Goal: Transaction & Acquisition: Purchase product/service

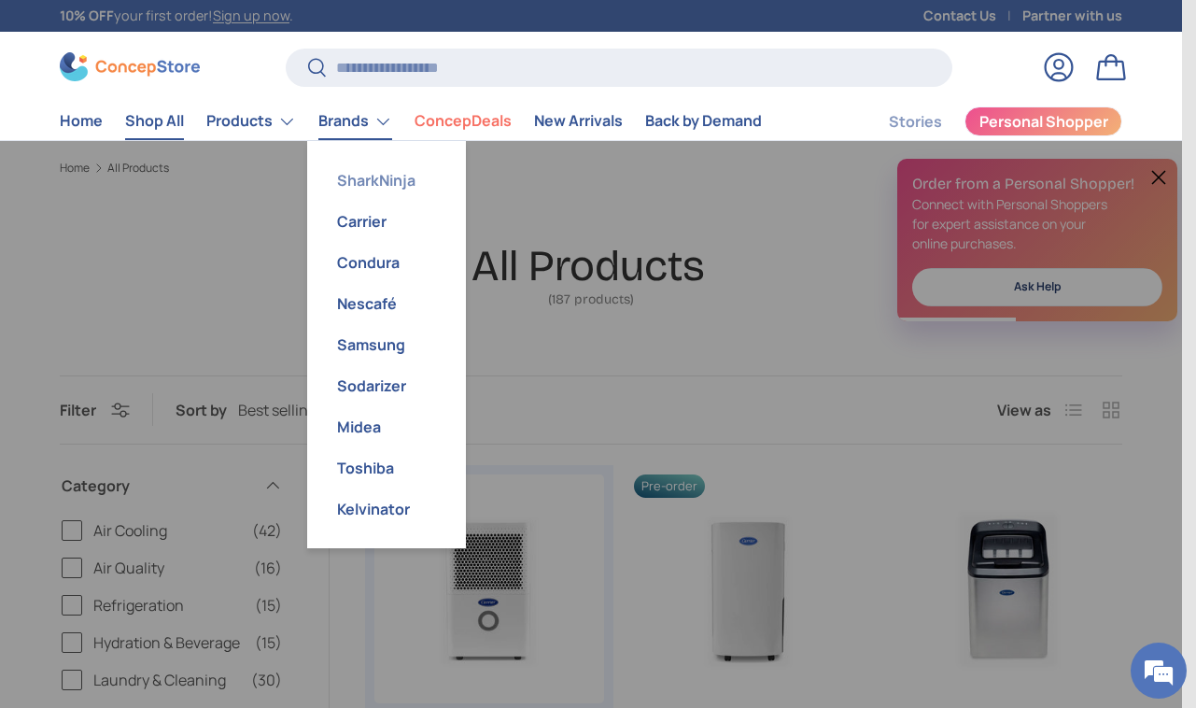
click at [375, 196] on link "SharkNinja" at bounding box center [386, 180] width 136 height 41
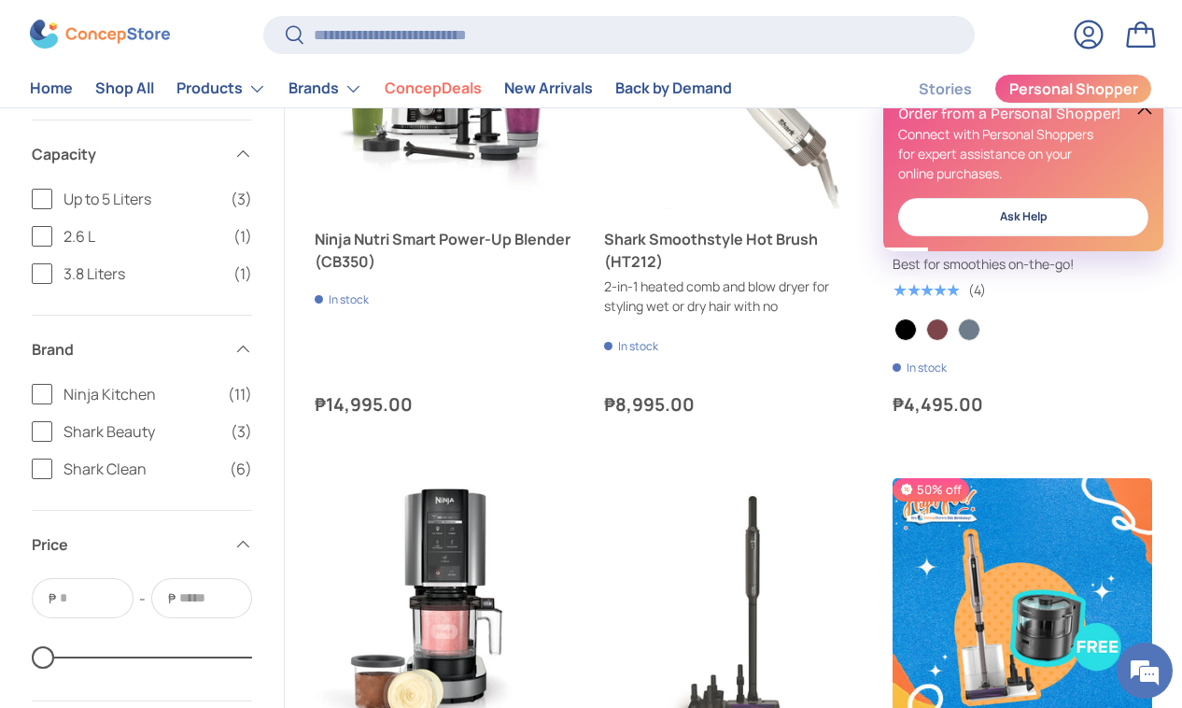
scroll to position [3195, 0]
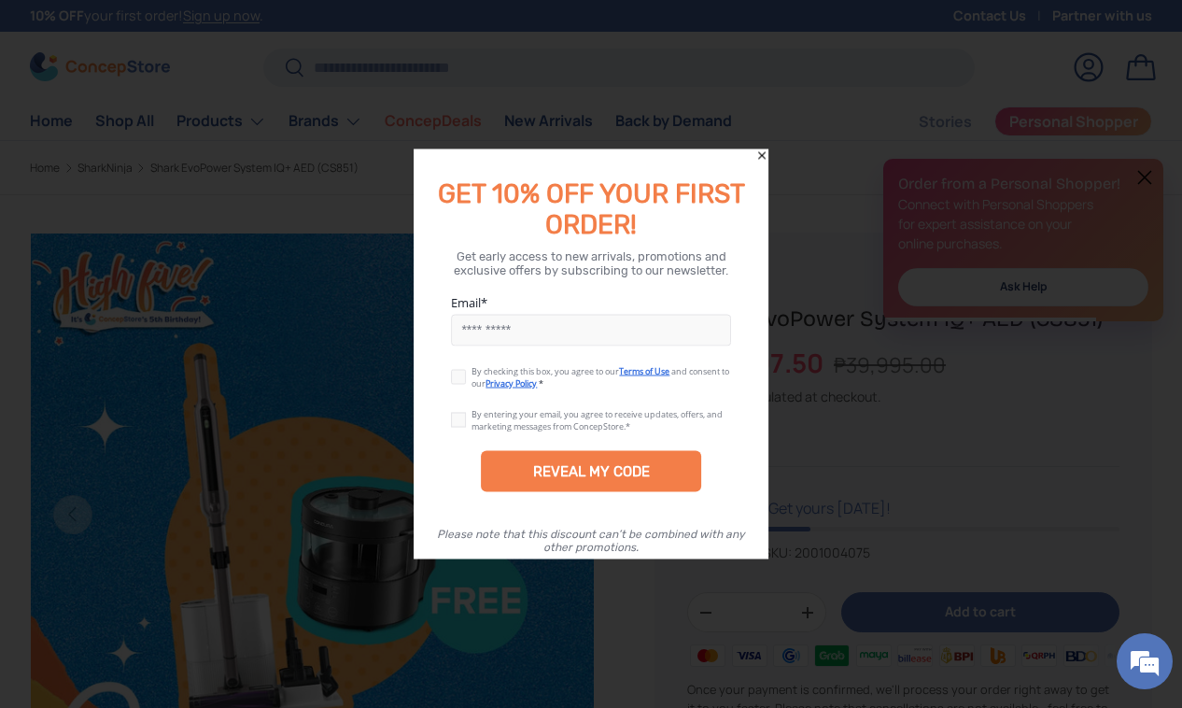
click at [765, 156] on icon "Close" at bounding box center [761, 155] width 13 height 13
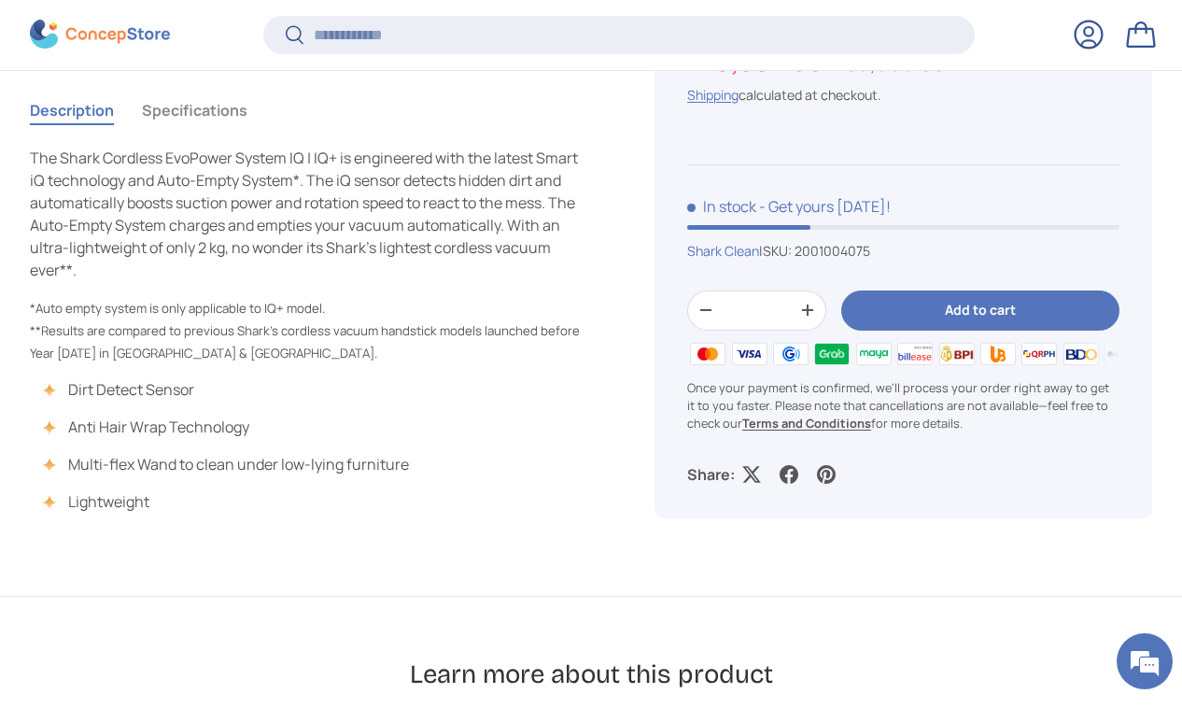
scroll to position [843, 0]
click at [1002, 302] on button "Add to cart" at bounding box center [980, 309] width 278 height 40
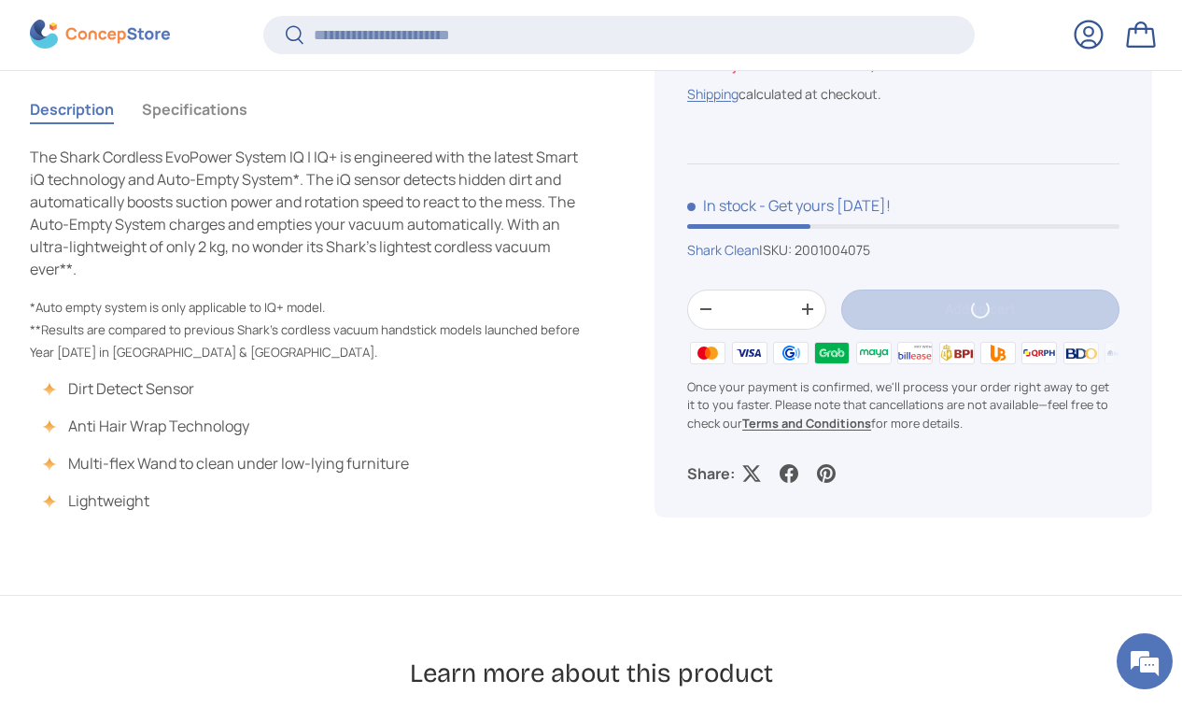
click at [1002, 302] on button "Add to cart" at bounding box center [980, 309] width 278 height 40
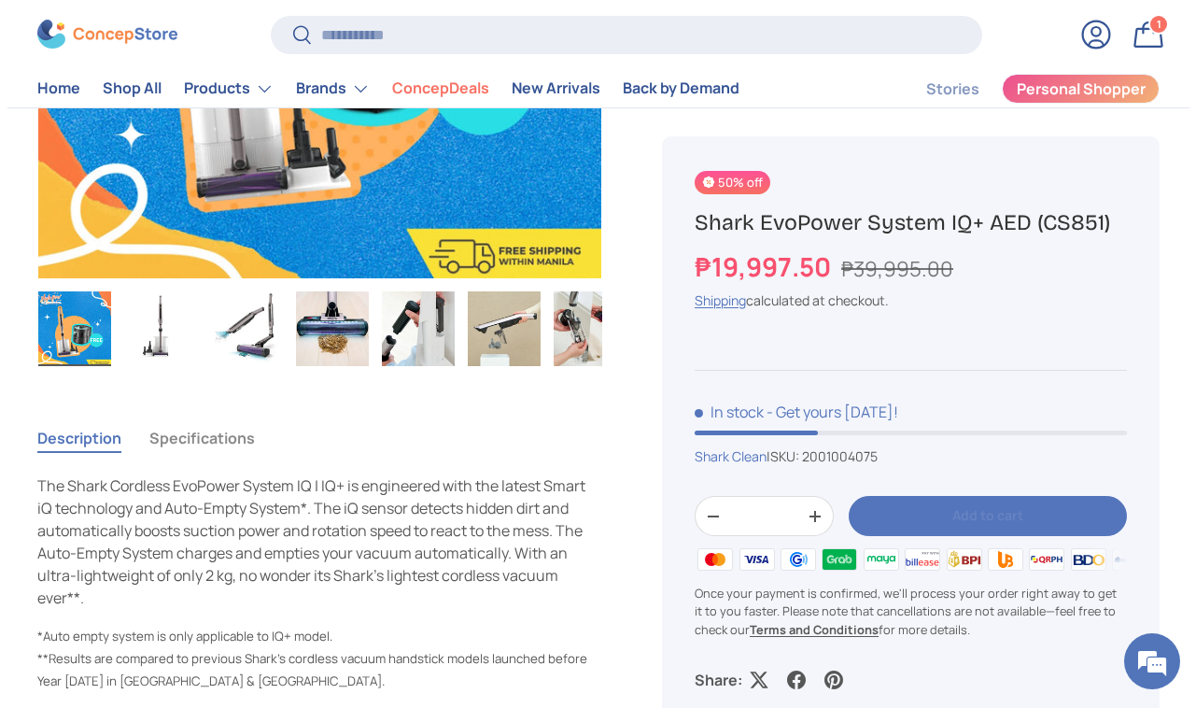
scroll to position [0, 0]
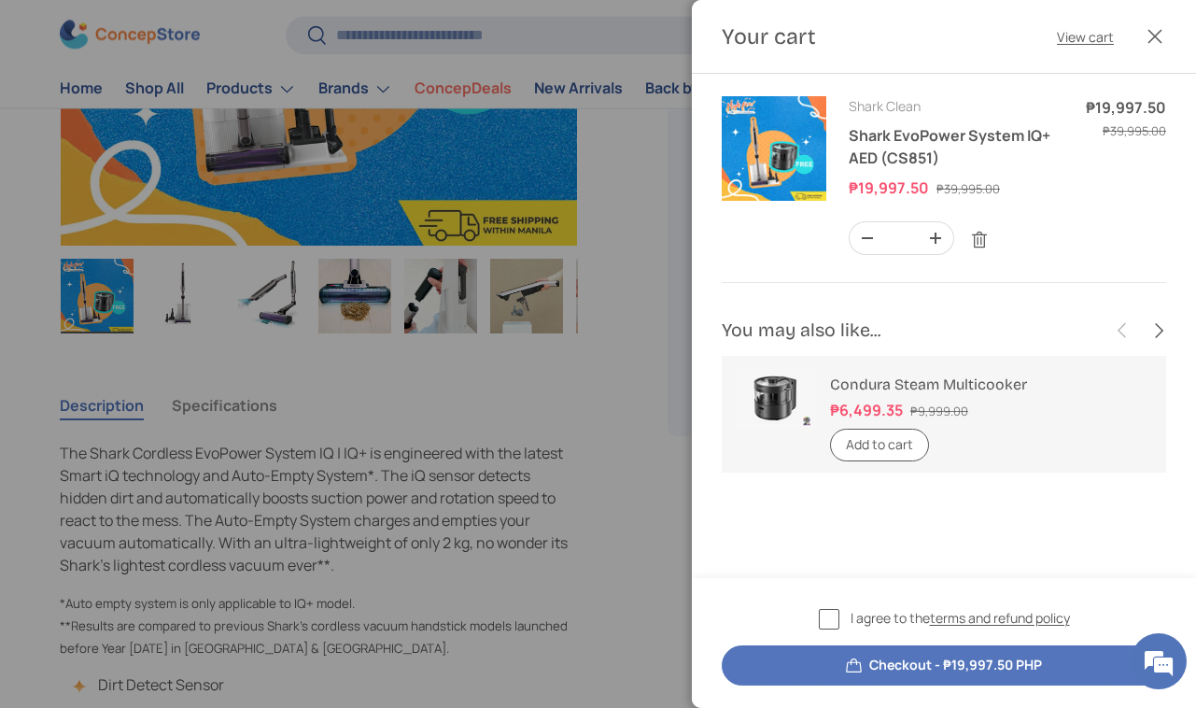
click at [834, 611] on label "I agree to the terms and refund policy" at bounding box center [944, 618] width 251 height 21
click at [979, 656] on button "Checkout - ₱19,997.50 PHP" at bounding box center [944, 665] width 444 height 40
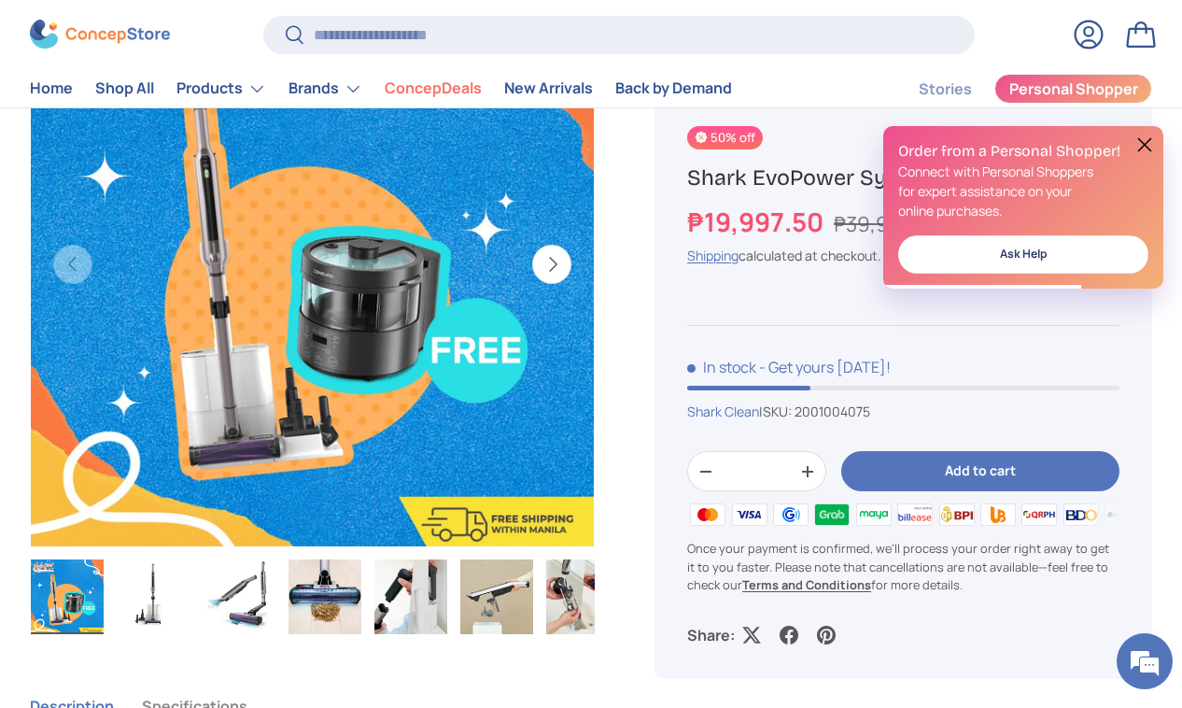
click at [1154, 170] on div "Order from a Personal Shopper! Connect with Personal Shoppers for expert assist…" at bounding box center [1023, 207] width 280 height 162
click at [1150, 146] on button at bounding box center [1144, 145] width 22 height 22
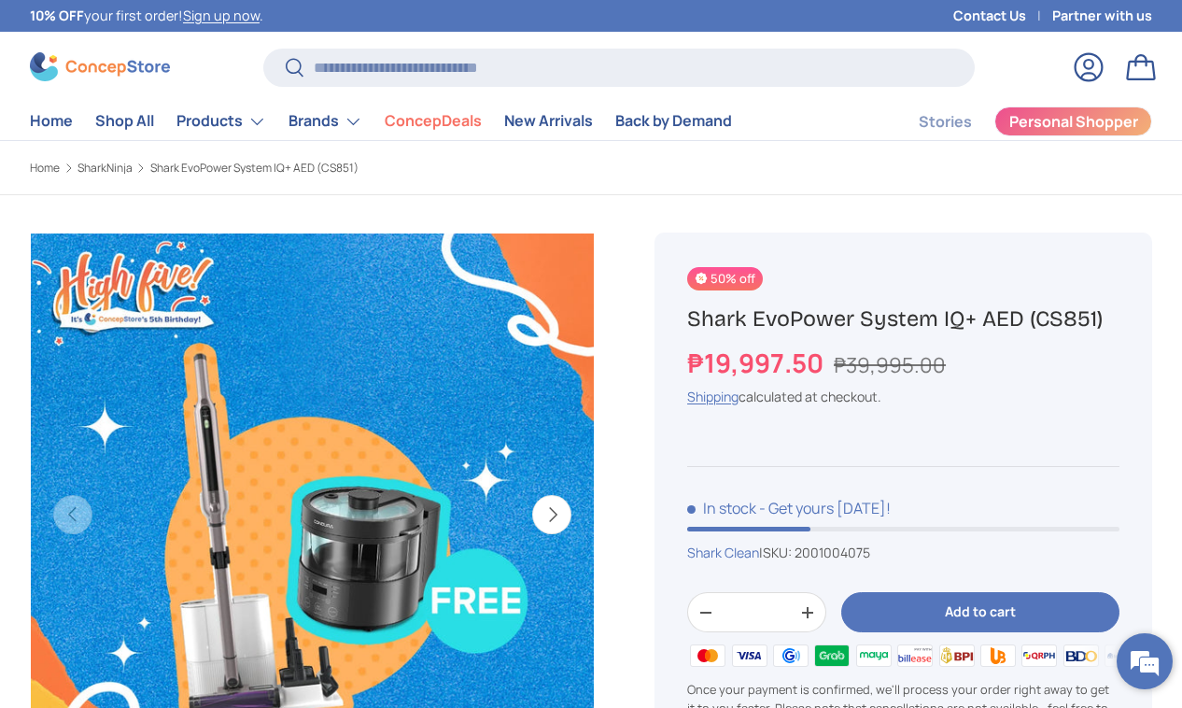
click at [1147, 644] on em at bounding box center [1144, 661] width 50 height 50
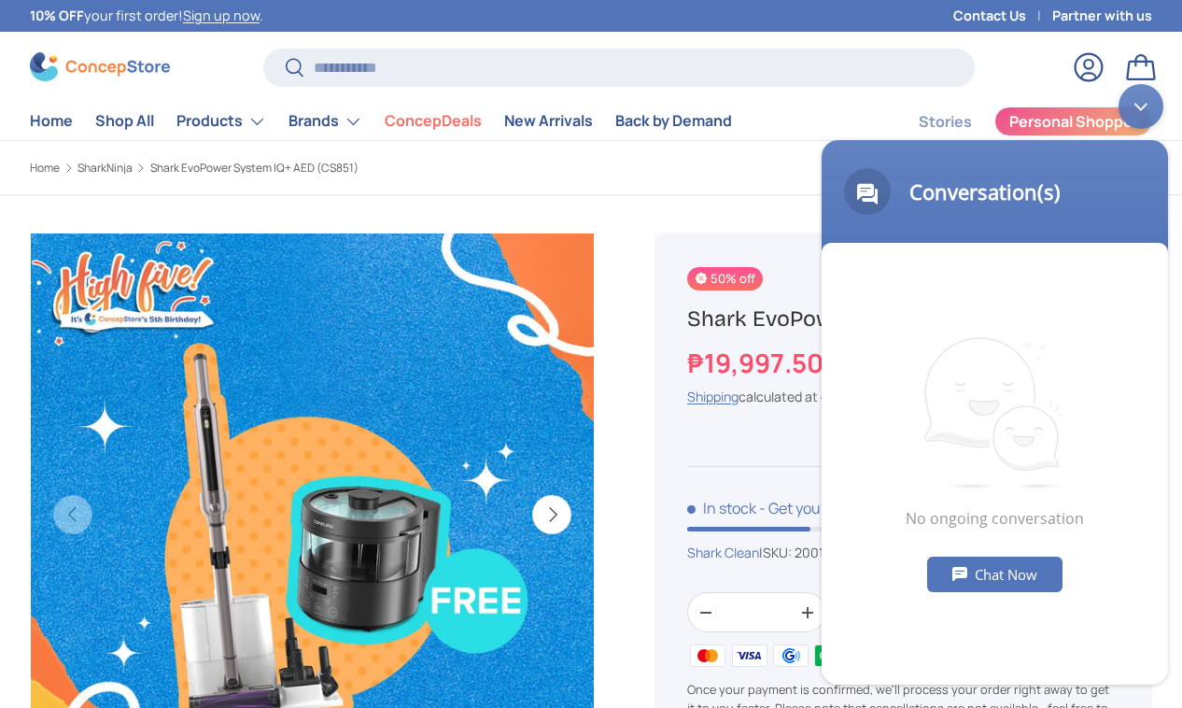
click at [1021, 584] on div "Chat Now" at bounding box center [994, 573] width 135 height 35
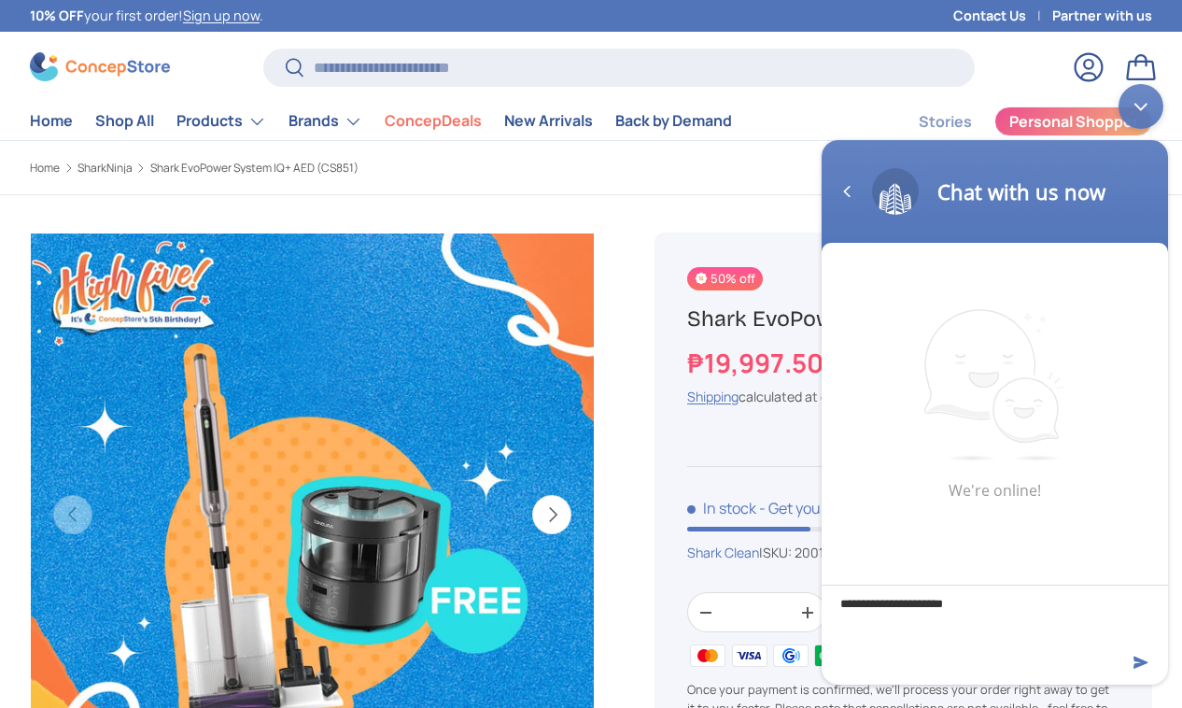
type textarea "**********"
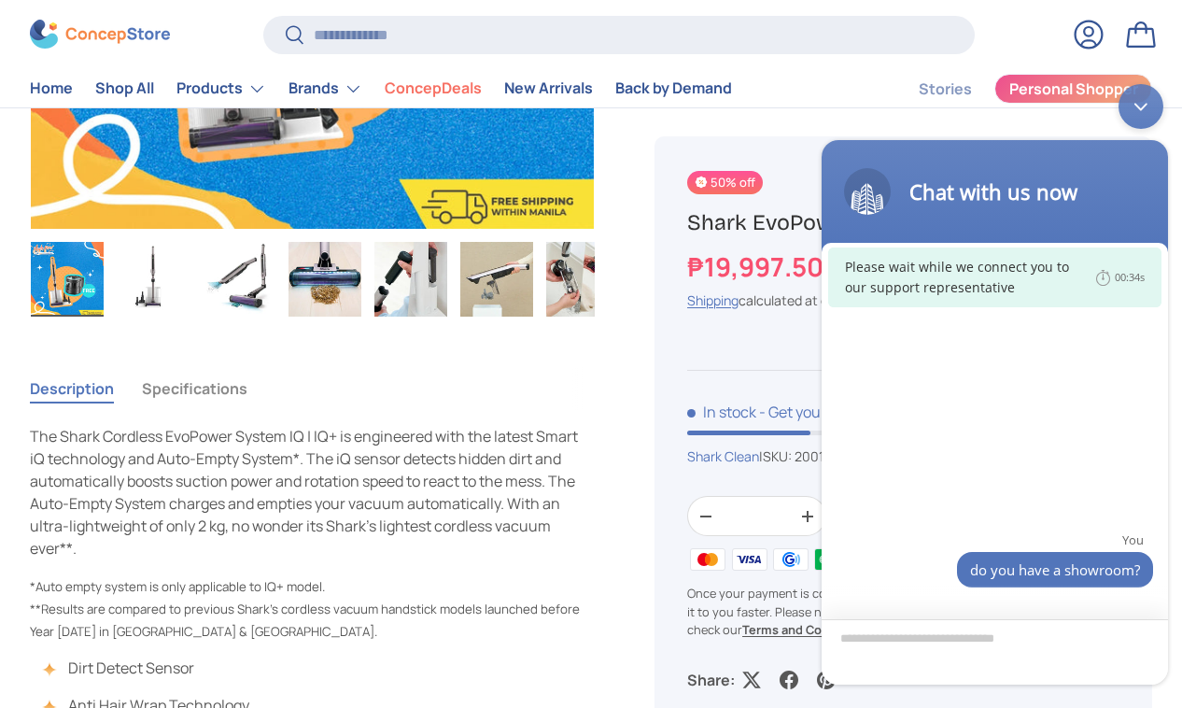
scroll to position [567, 0]
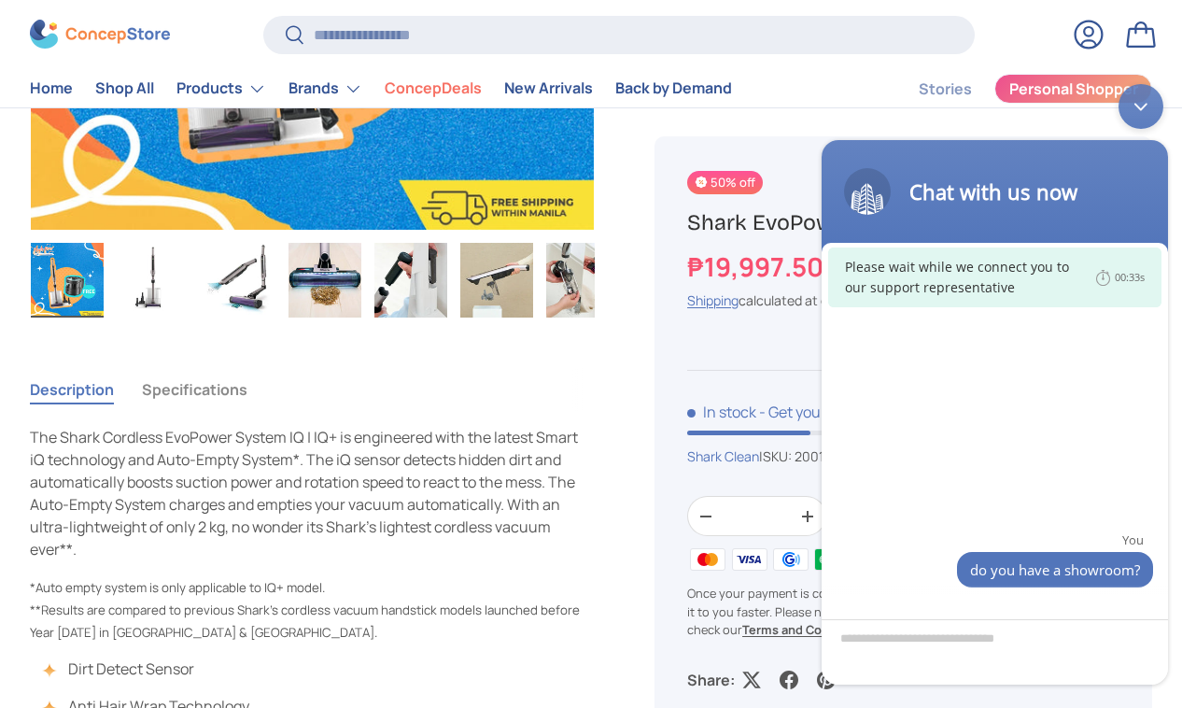
click at [528, 249] on img "Gallery Viewer" at bounding box center [496, 280] width 73 height 75
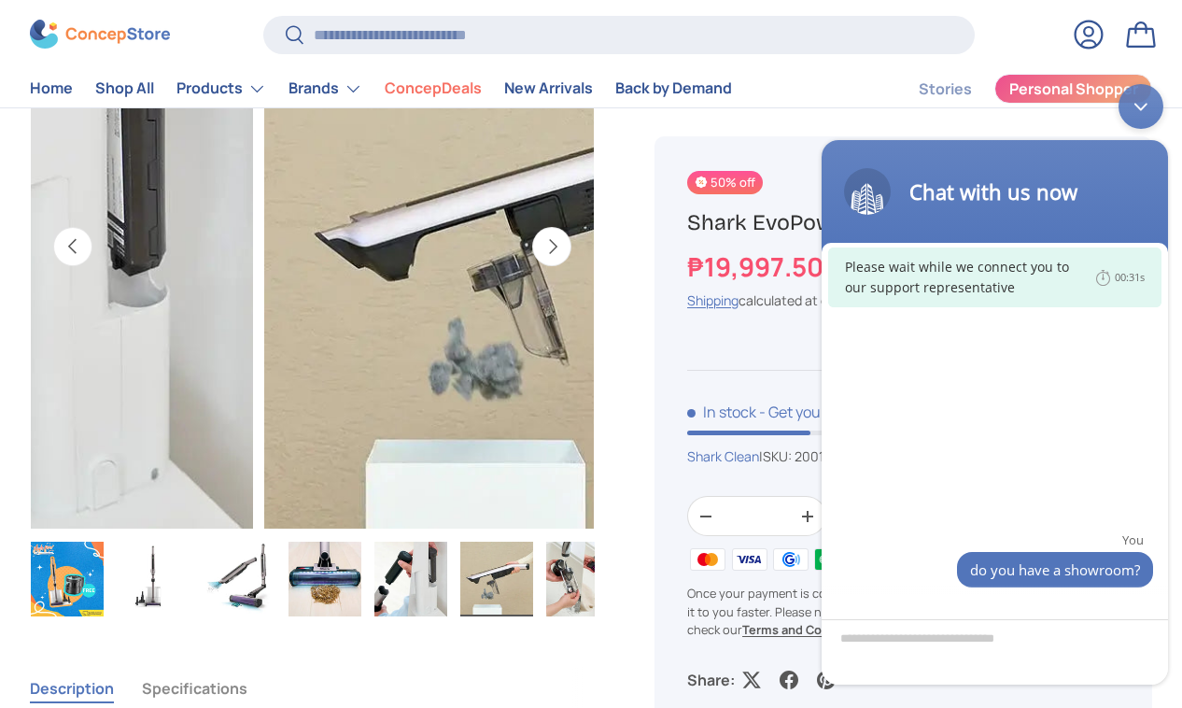
scroll to position [267, 0]
click at [535, 228] on button "Next" at bounding box center [551, 247] width 39 height 39
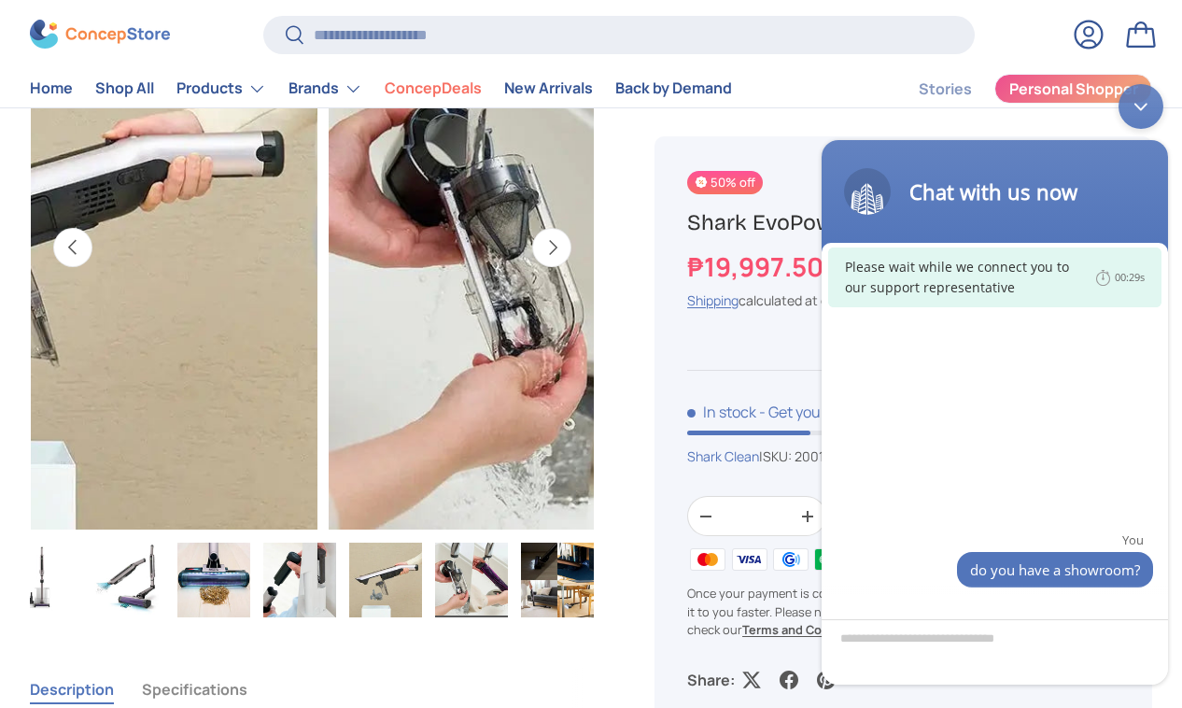
scroll to position [0, 158]
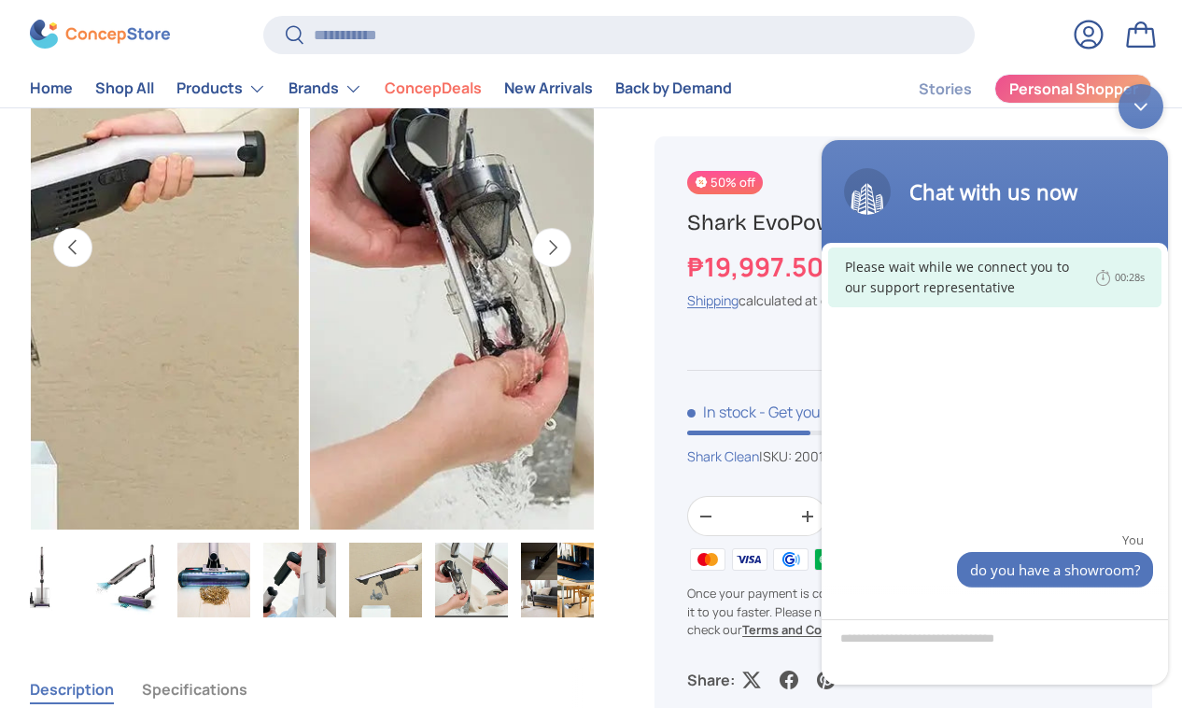
click at [535, 228] on button "Next" at bounding box center [551, 247] width 39 height 39
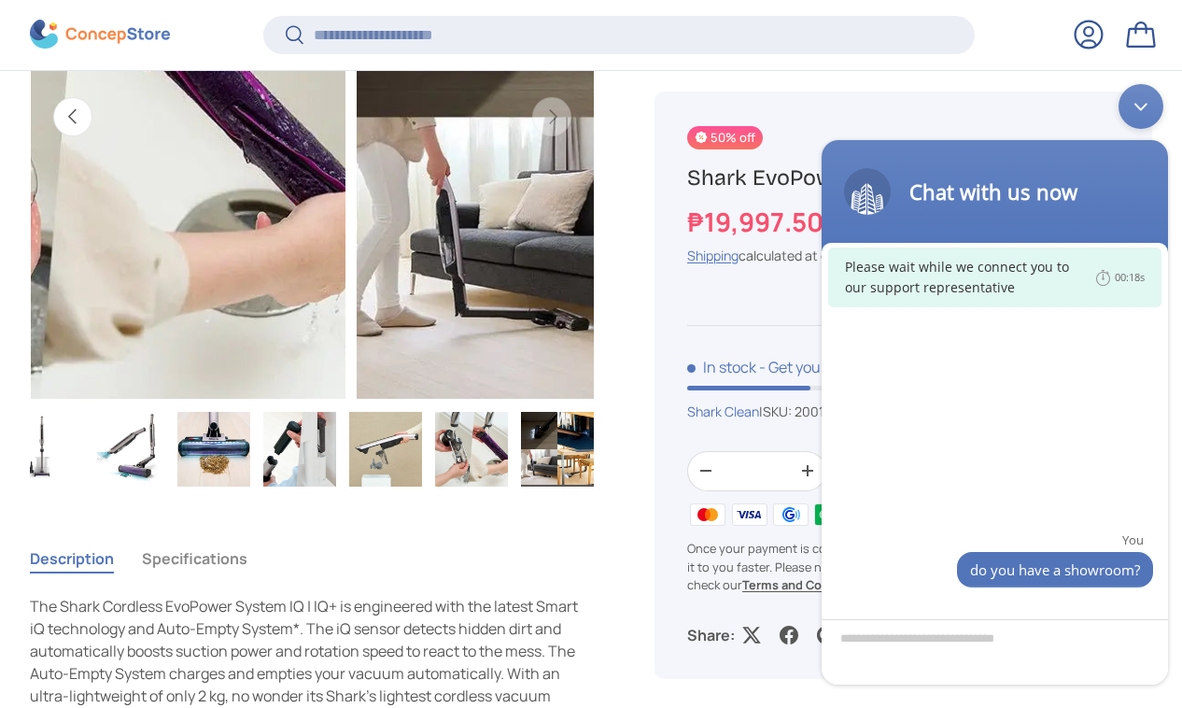
scroll to position [337, 0]
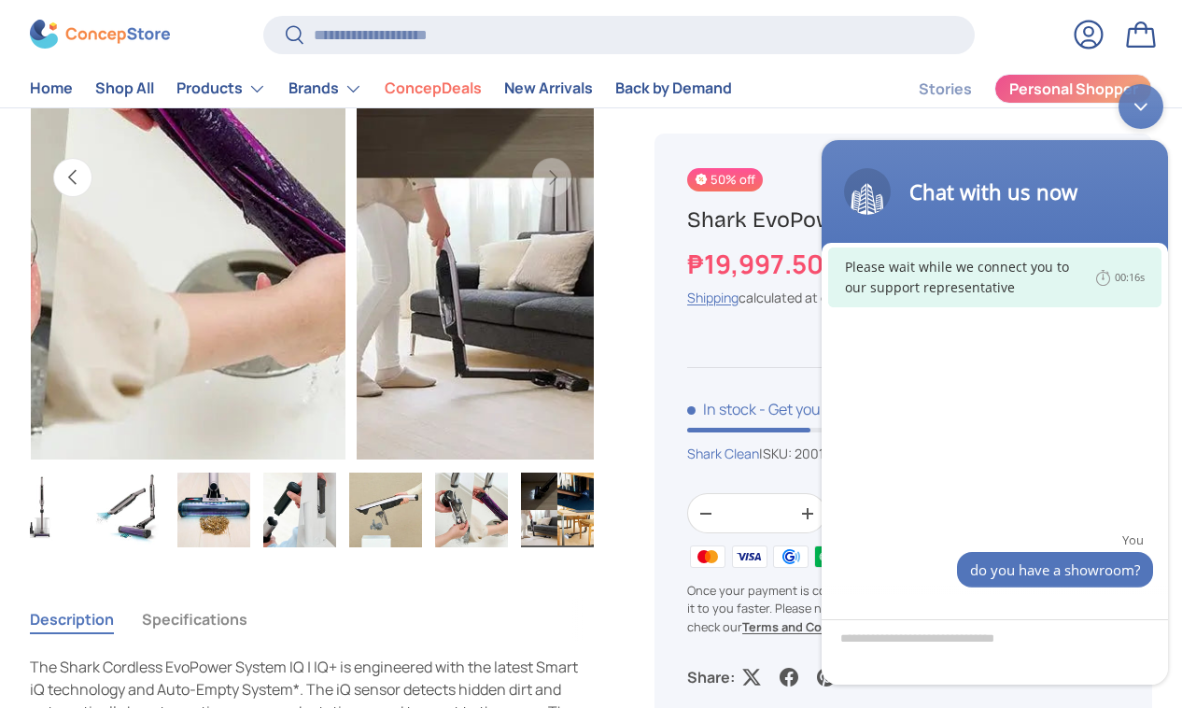
click at [1148, 92] on div "Minimize live chat window" at bounding box center [1140, 106] width 45 height 45
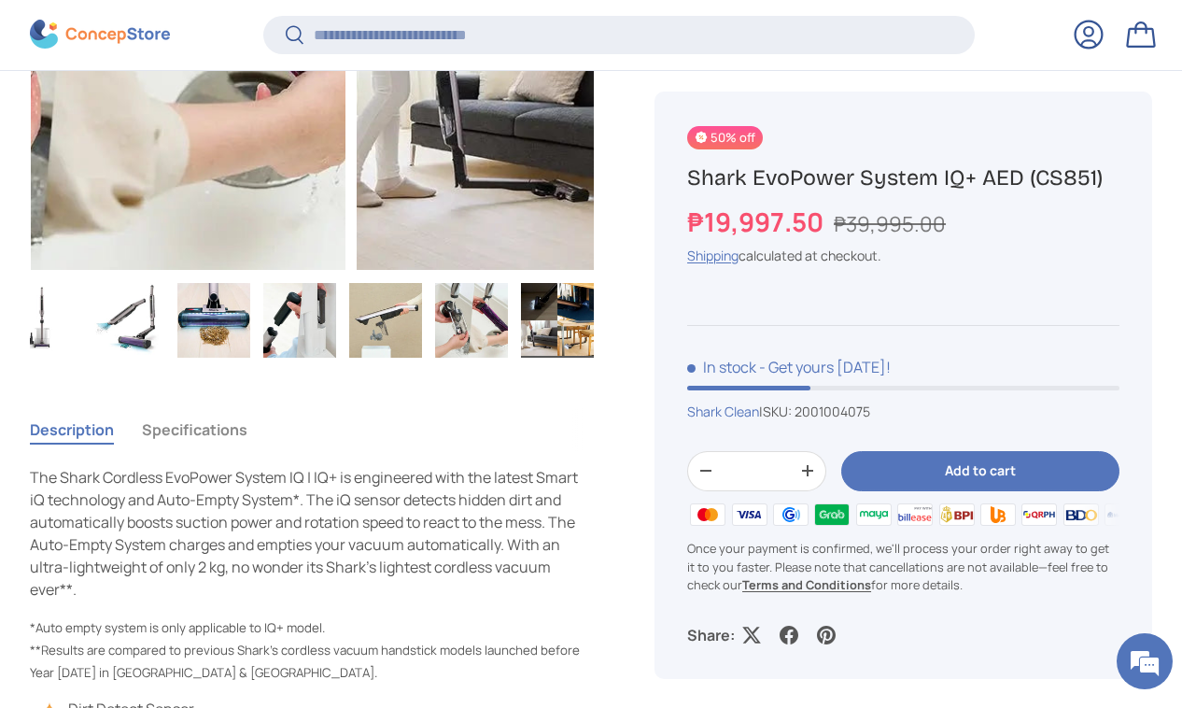
scroll to position [524, 0]
click at [247, 407] on button "Specifications" at bounding box center [194, 428] width 105 height 43
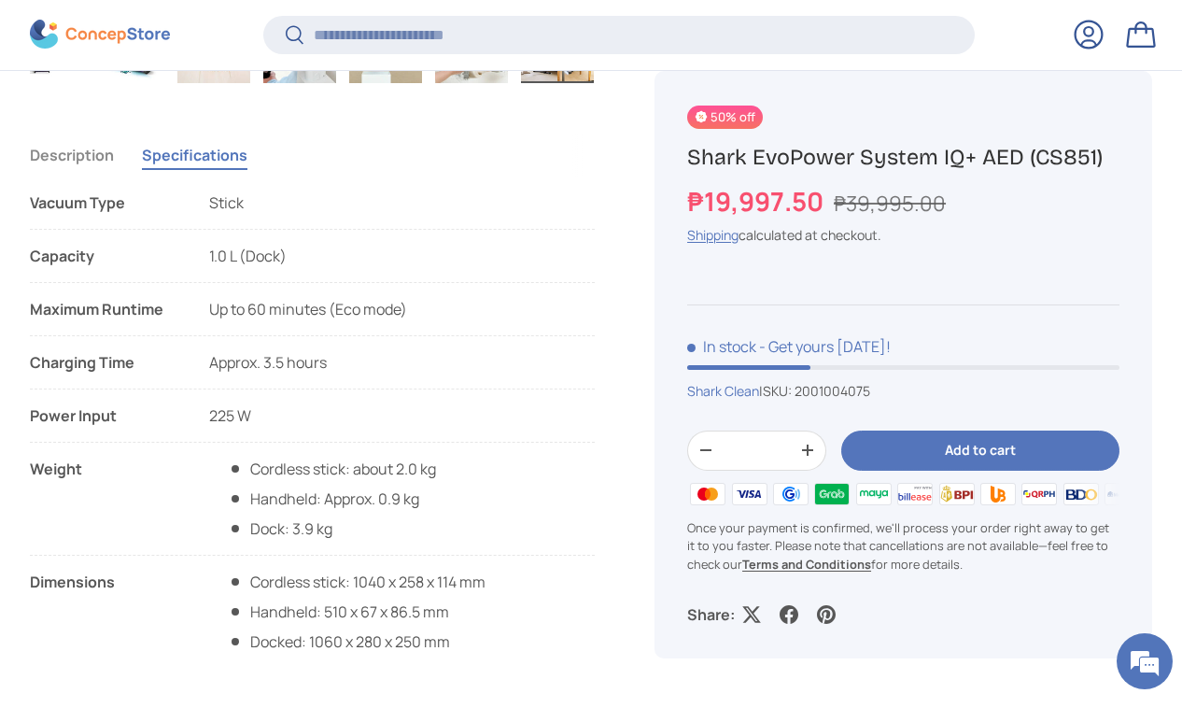
scroll to position [798, 0]
